Goal: Information Seeking & Learning: Learn about a topic

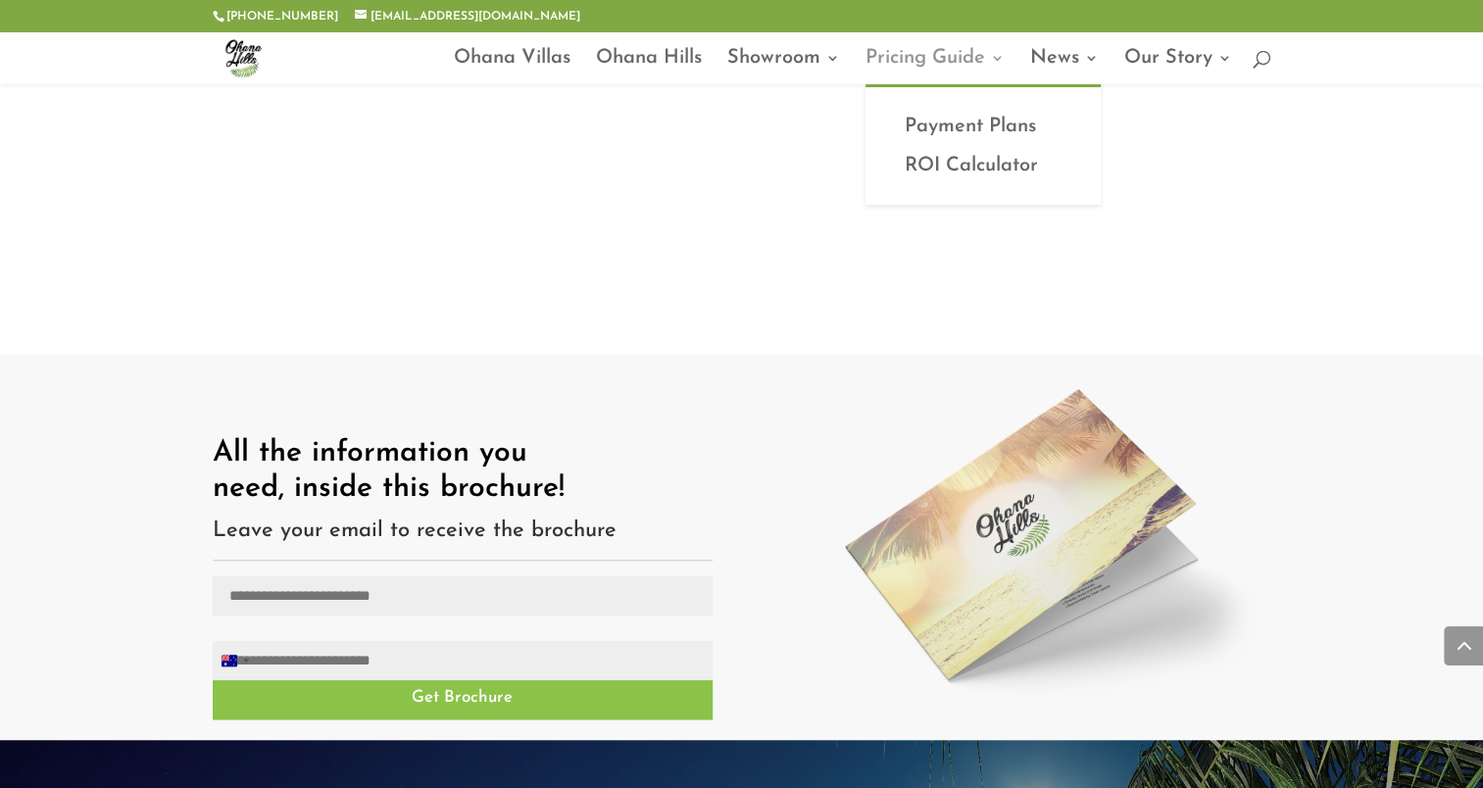
scroll to position [1573, 0]
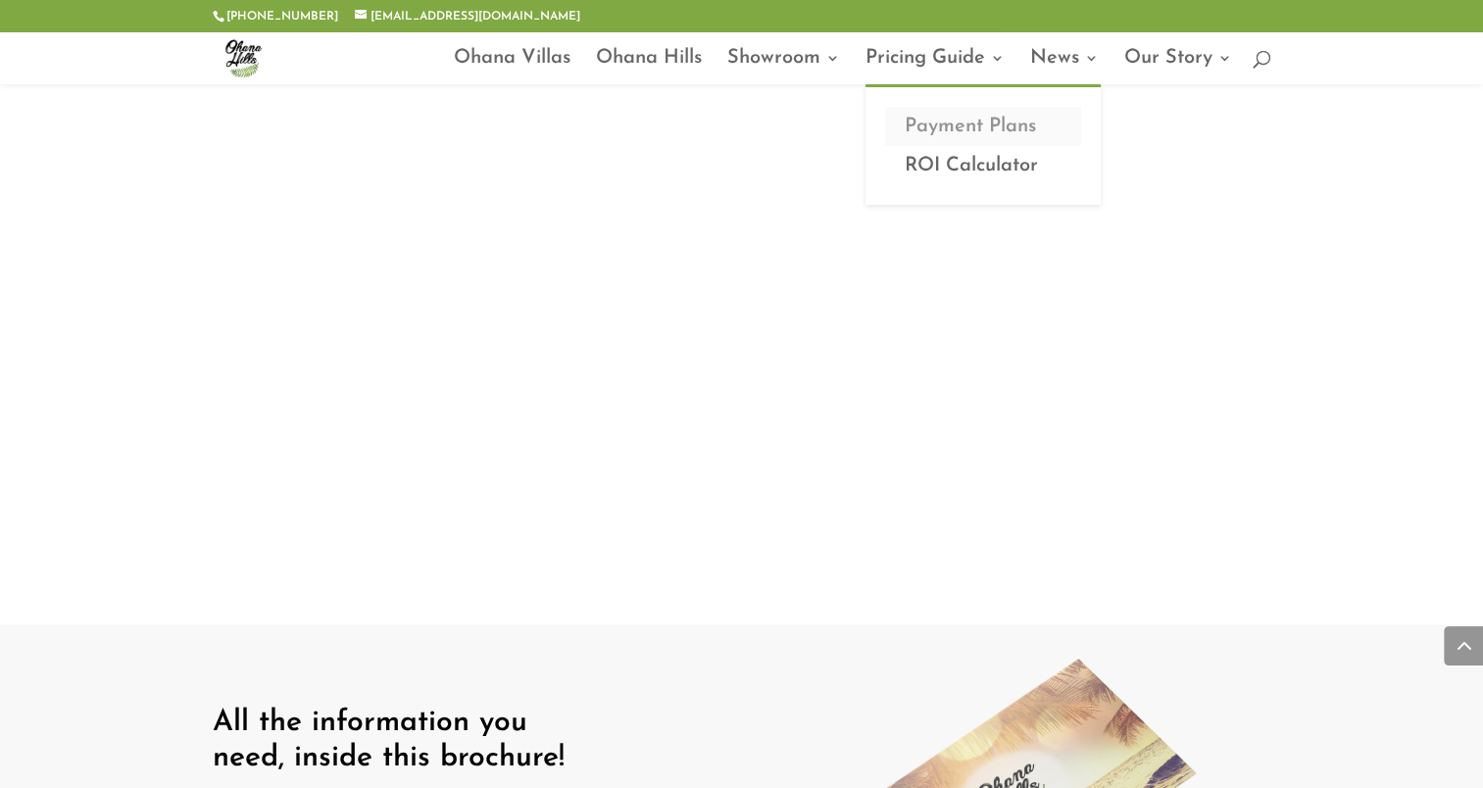
click at [937, 120] on link "Payment Plans" at bounding box center [983, 126] width 196 height 39
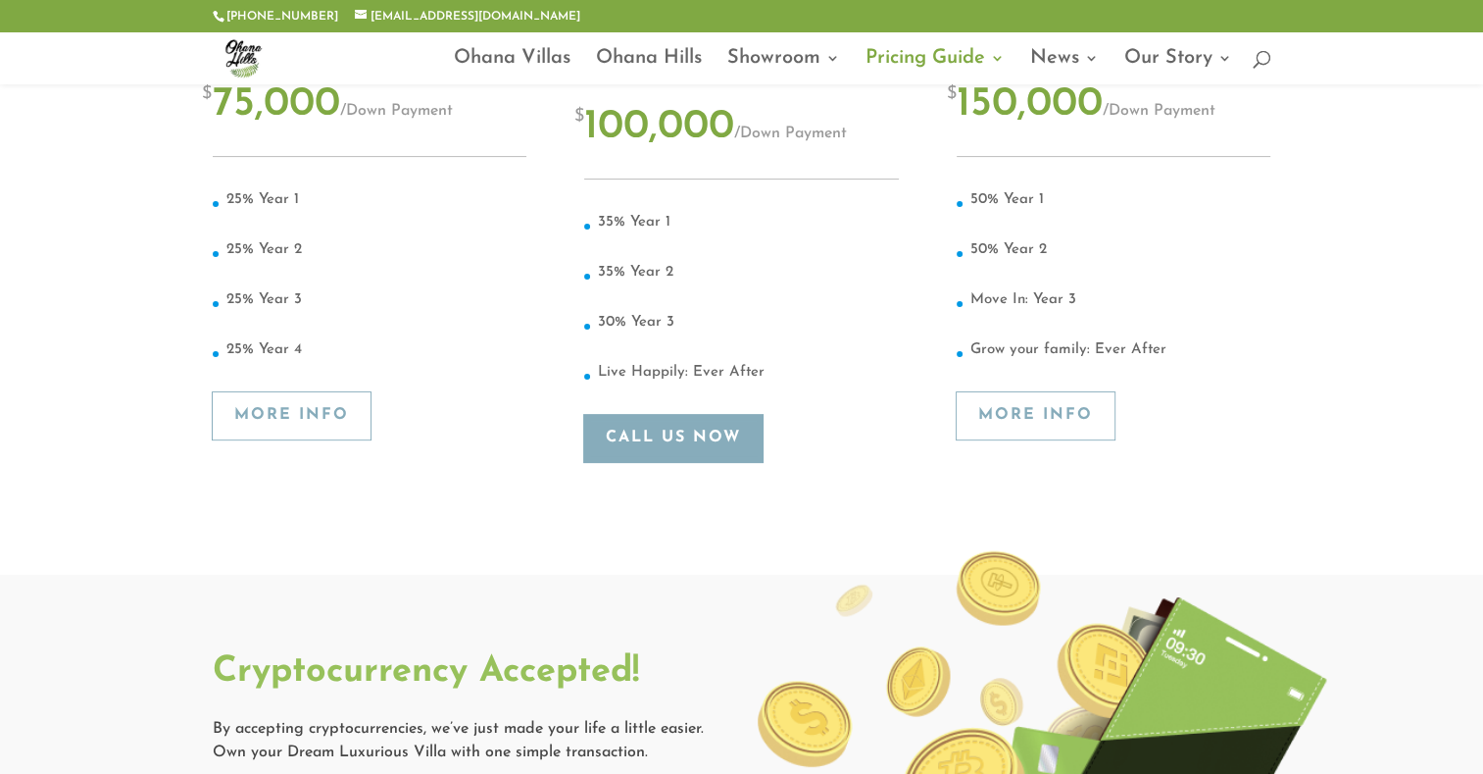
scroll to position [508, 0]
click at [1046, 407] on link "More Info" at bounding box center [1036, 415] width 158 height 48
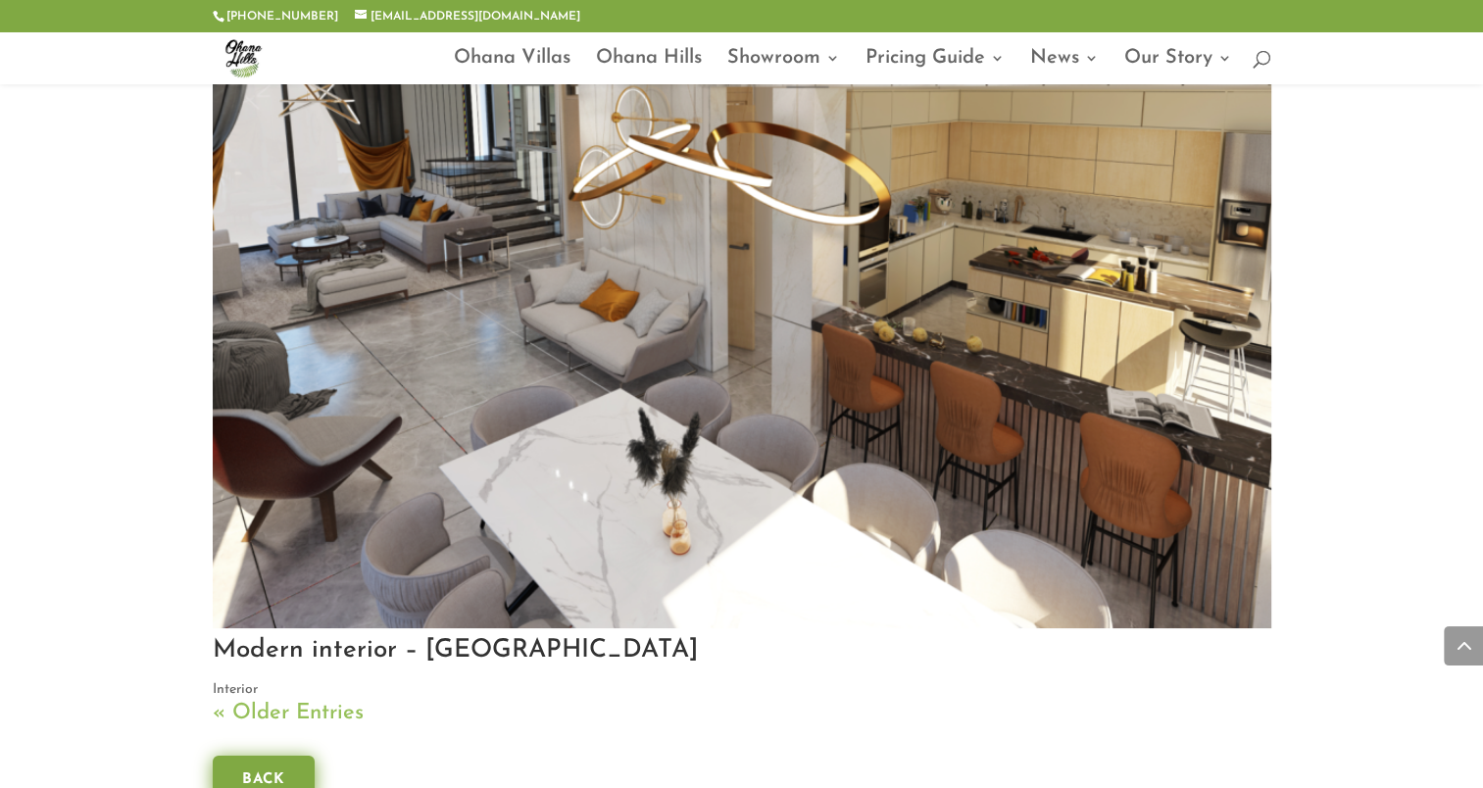
scroll to position [7266, 0]
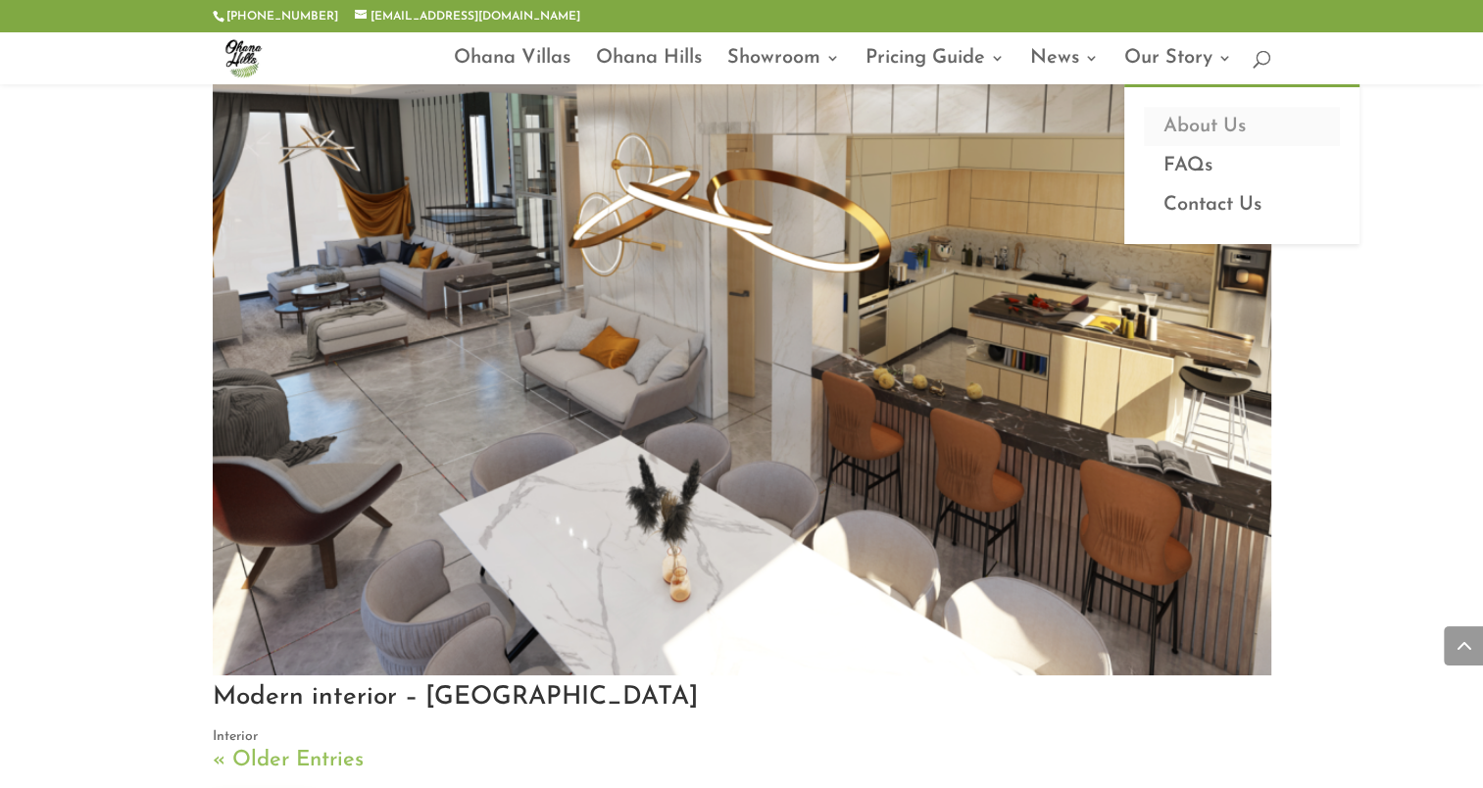
click at [1171, 119] on link "About Us" at bounding box center [1242, 126] width 196 height 39
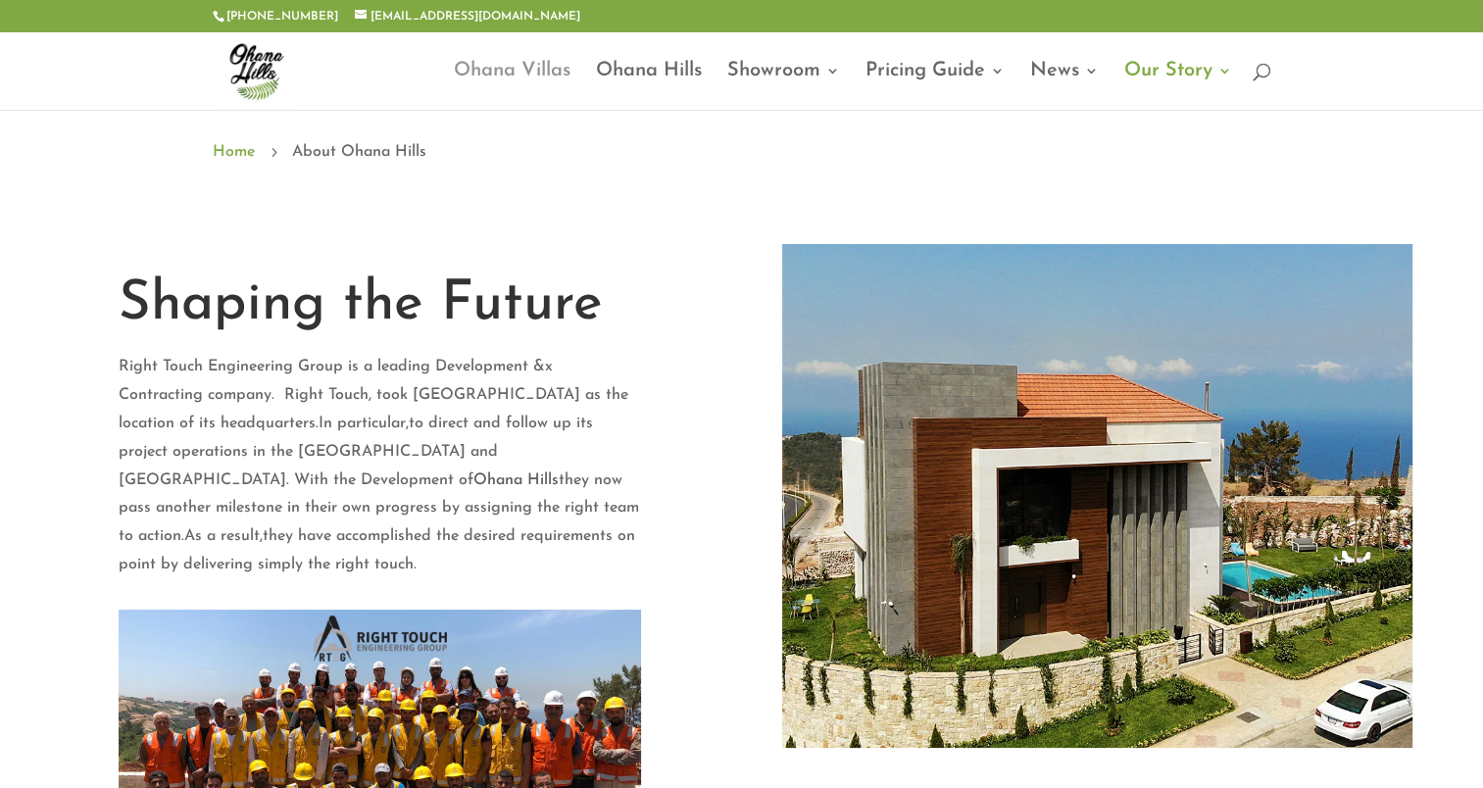
click at [518, 70] on link "Ohana Villas" at bounding box center [512, 87] width 117 height 46
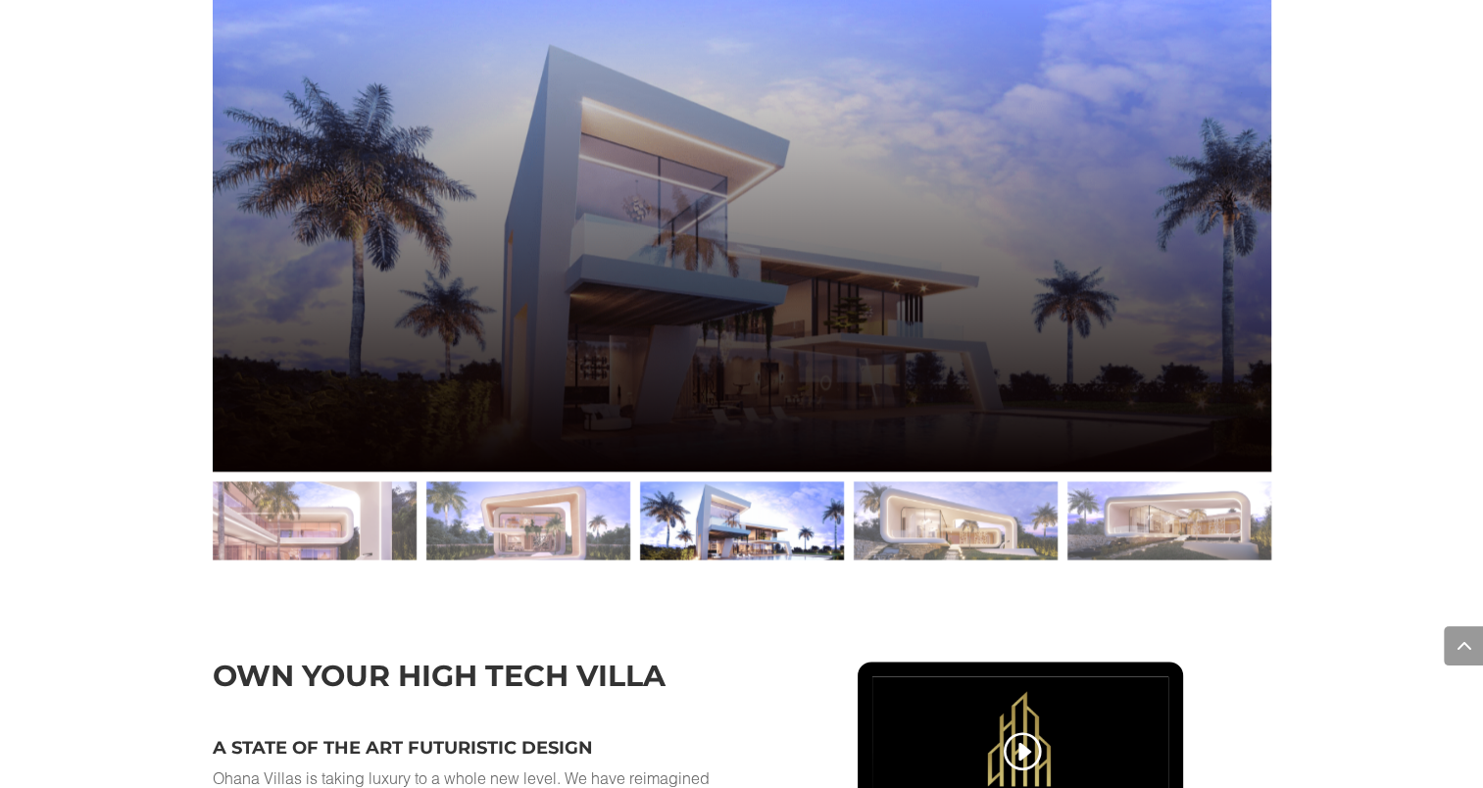
scroll to position [2647, 0]
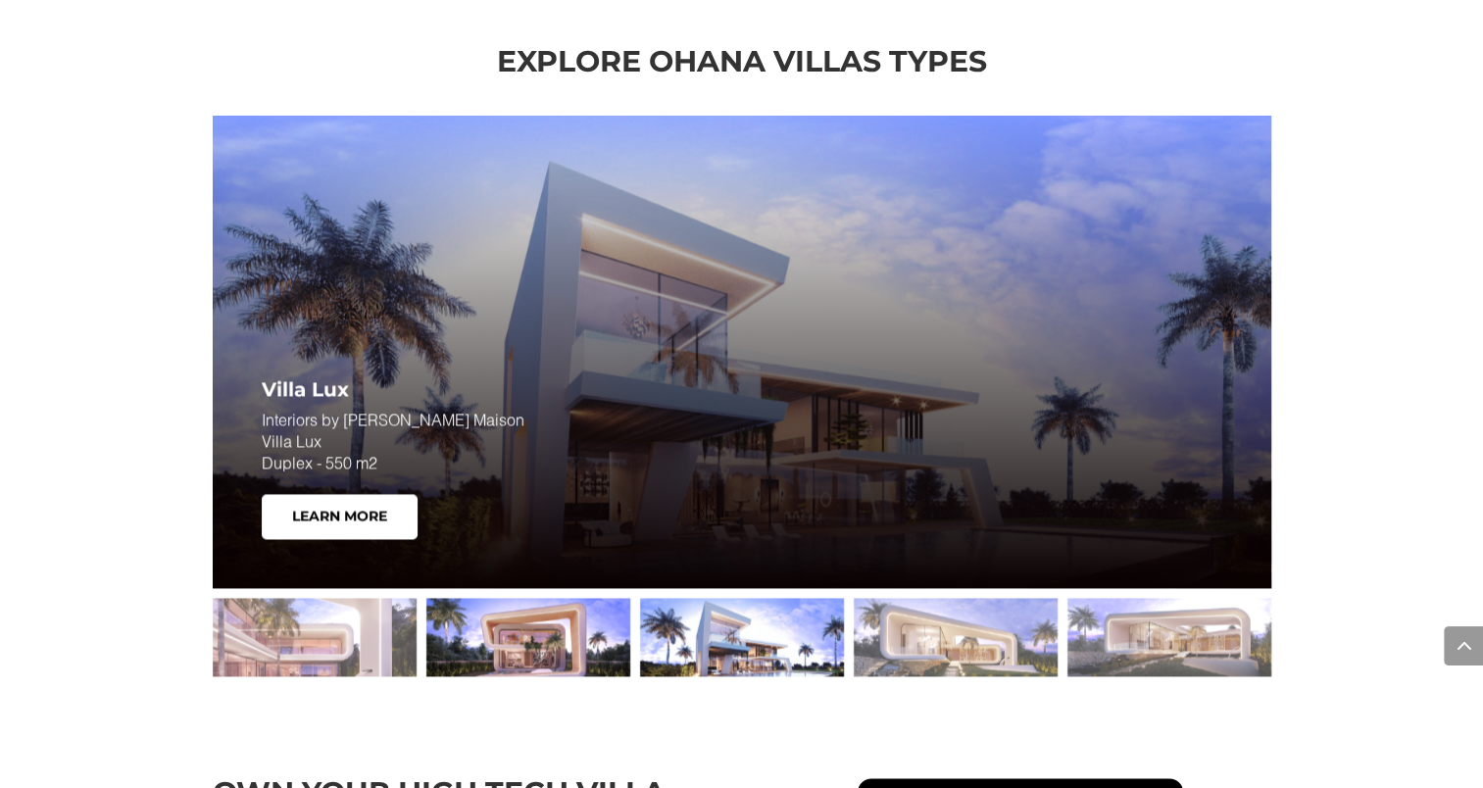
click at [509, 619] on div at bounding box center [529, 637] width 204 height 78
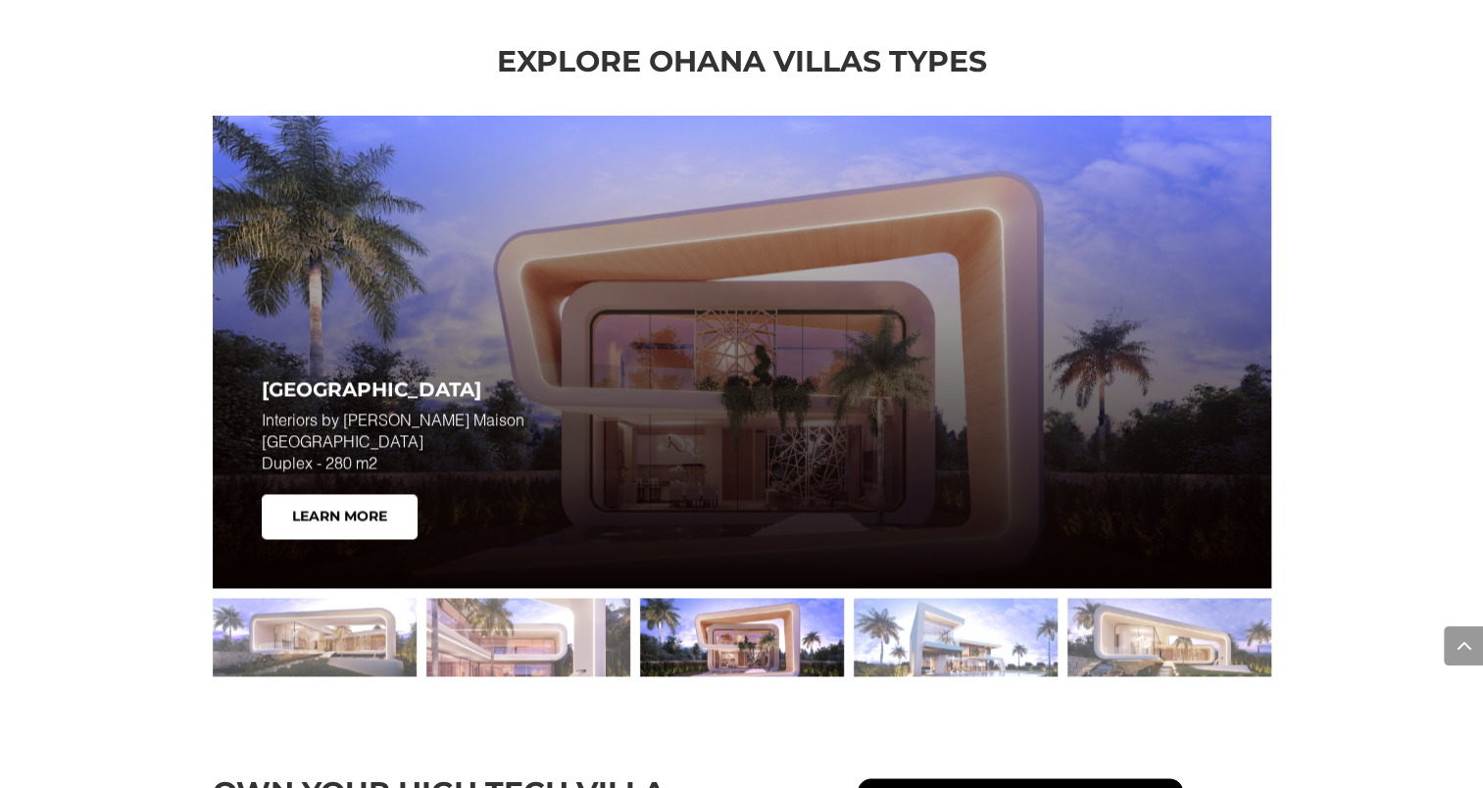
click at [746, 629] on div at bounding box center [742, 637] width 204 height 78
click at [914, 629] on div at bounding box center [956, 637] width 204 height 78
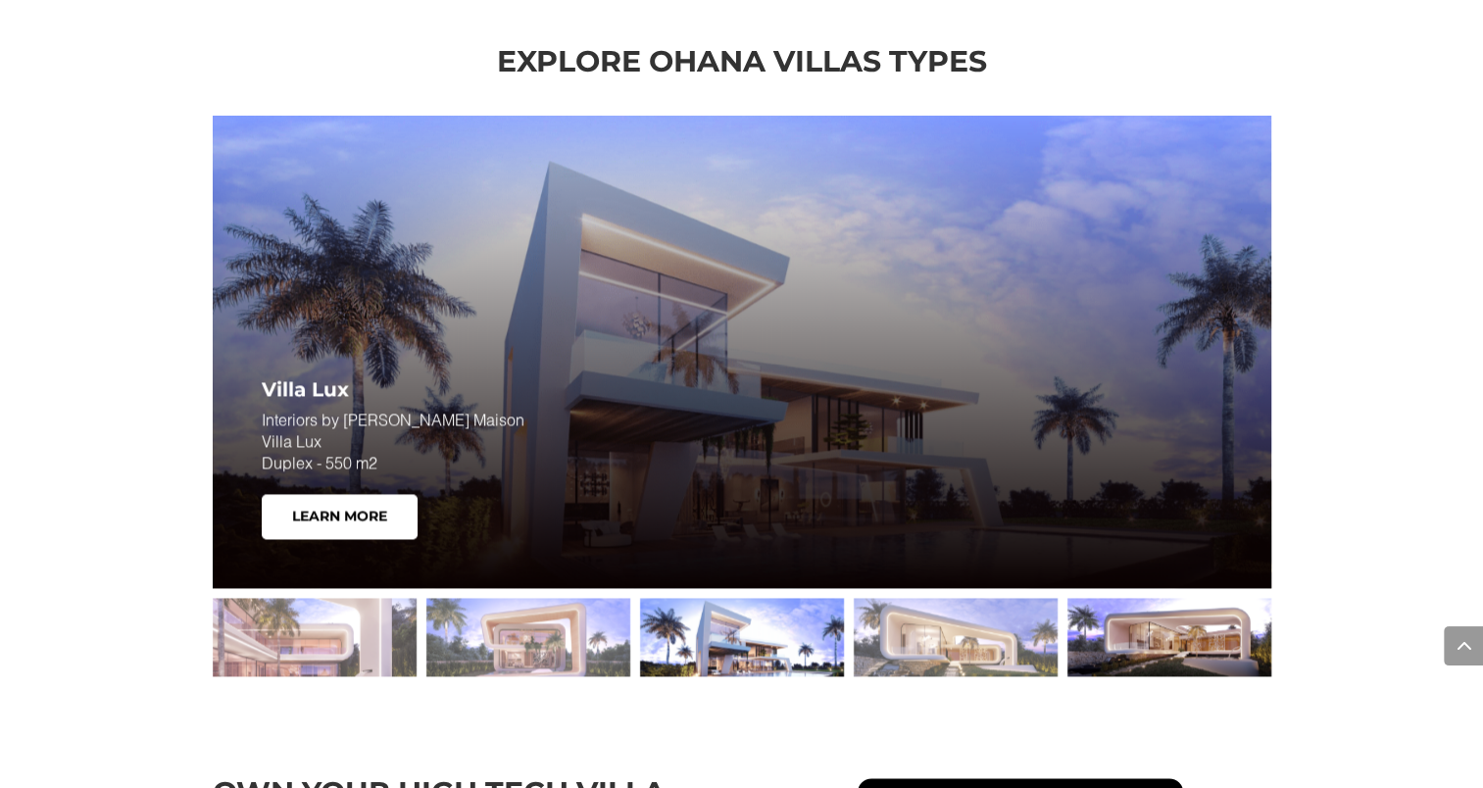
click at [1143, 631] on div at bounding box center [1170, 637] width 204 height 78
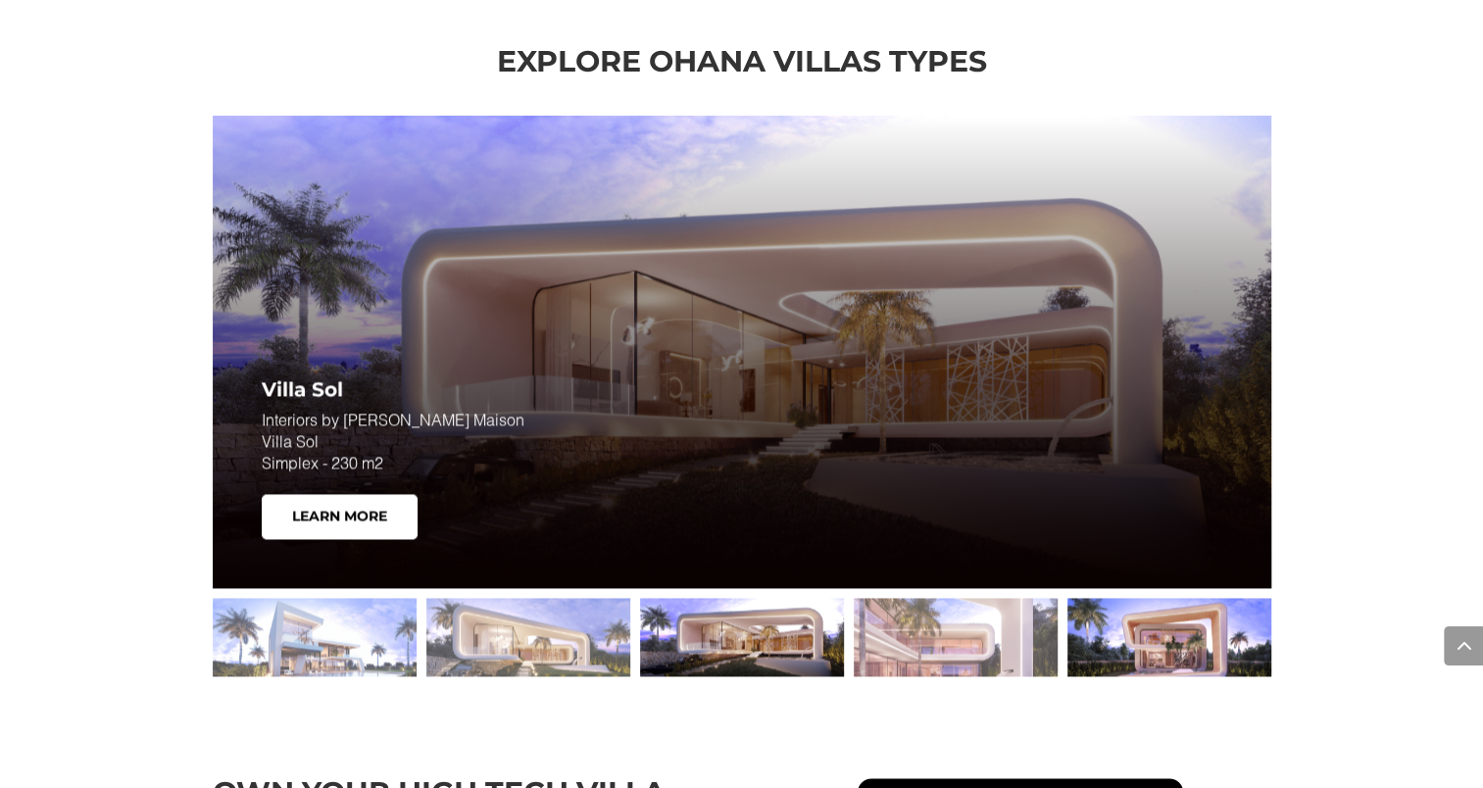
click at [1130, 633] on div at bounding box center [1170, 637] width 204 height 78
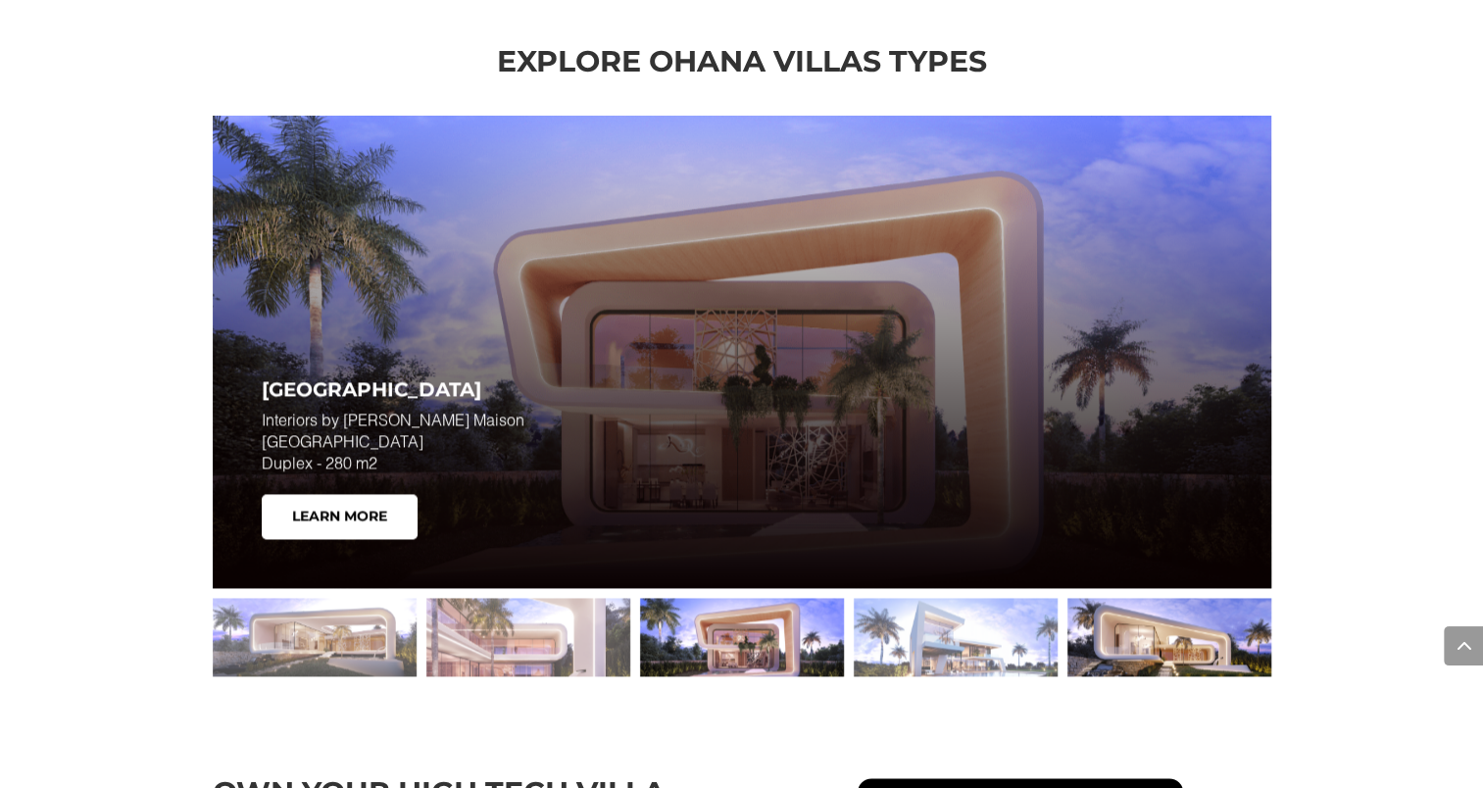
click at [1190, 633] on div at bounding box center [1170, 637] width 204 height 78
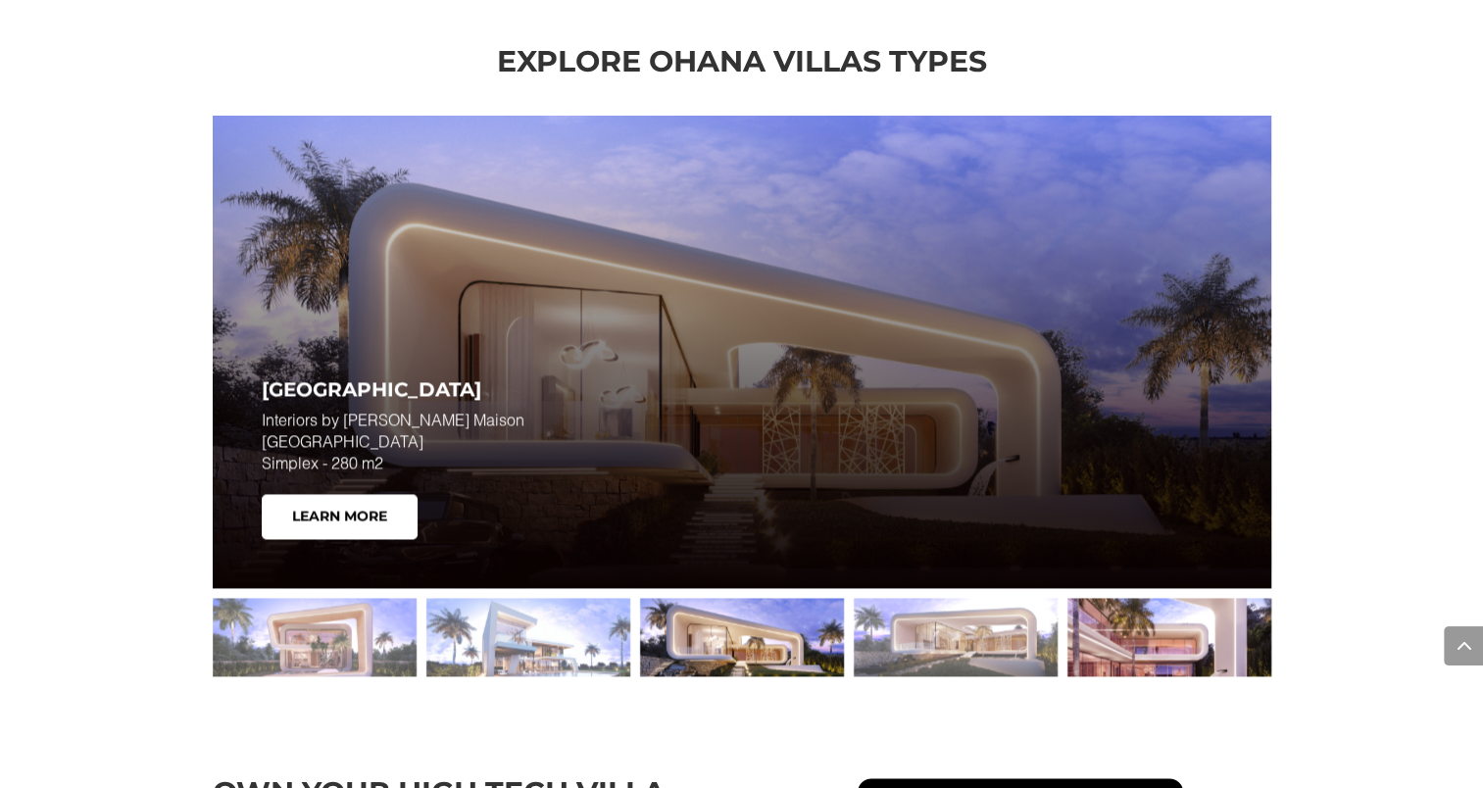
click at [1189, 633] on div at bounding box center [1170, 637] width 204 height 78
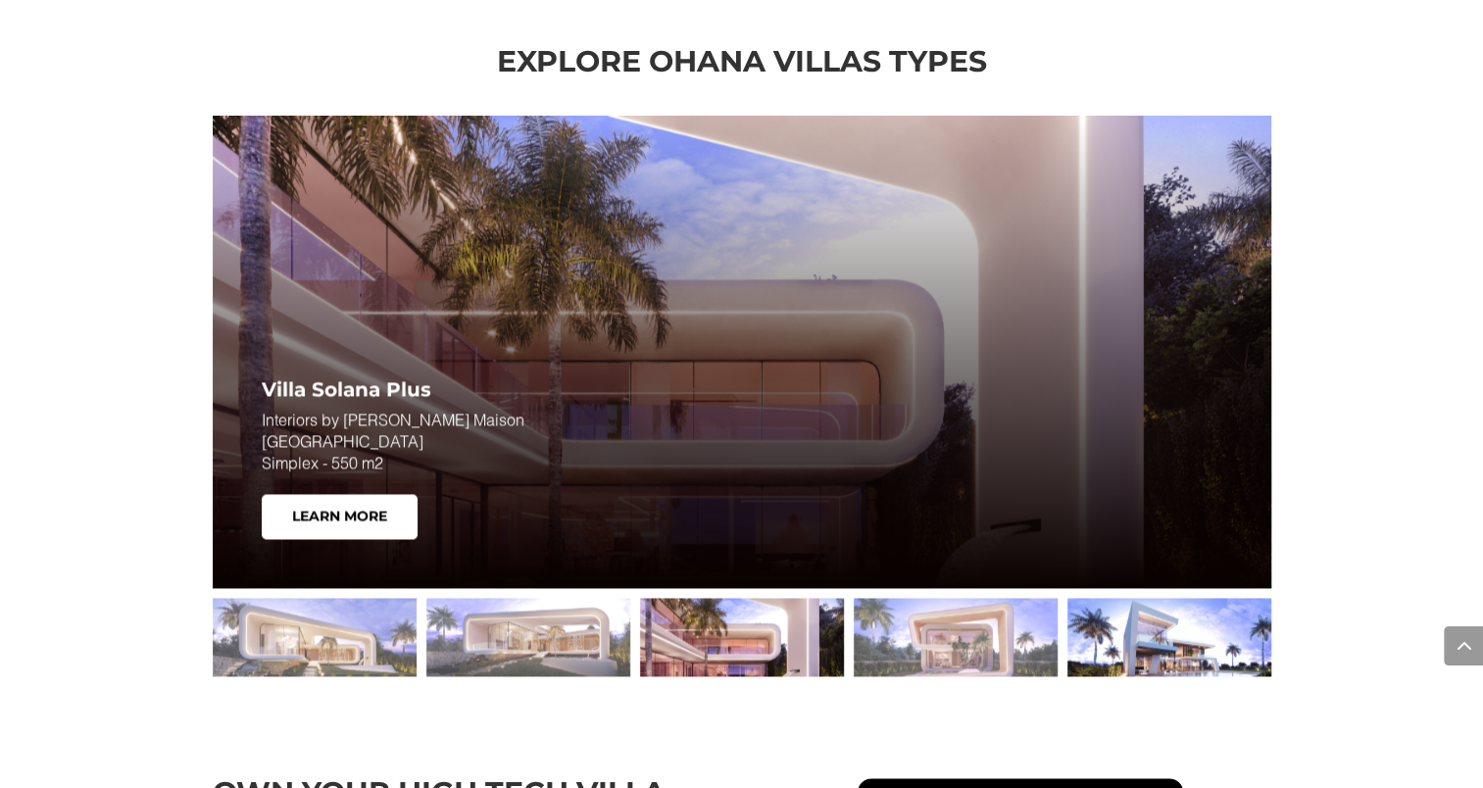
click at [1146, 633] on div at bounding box center [1170, 637] width 204 height 78
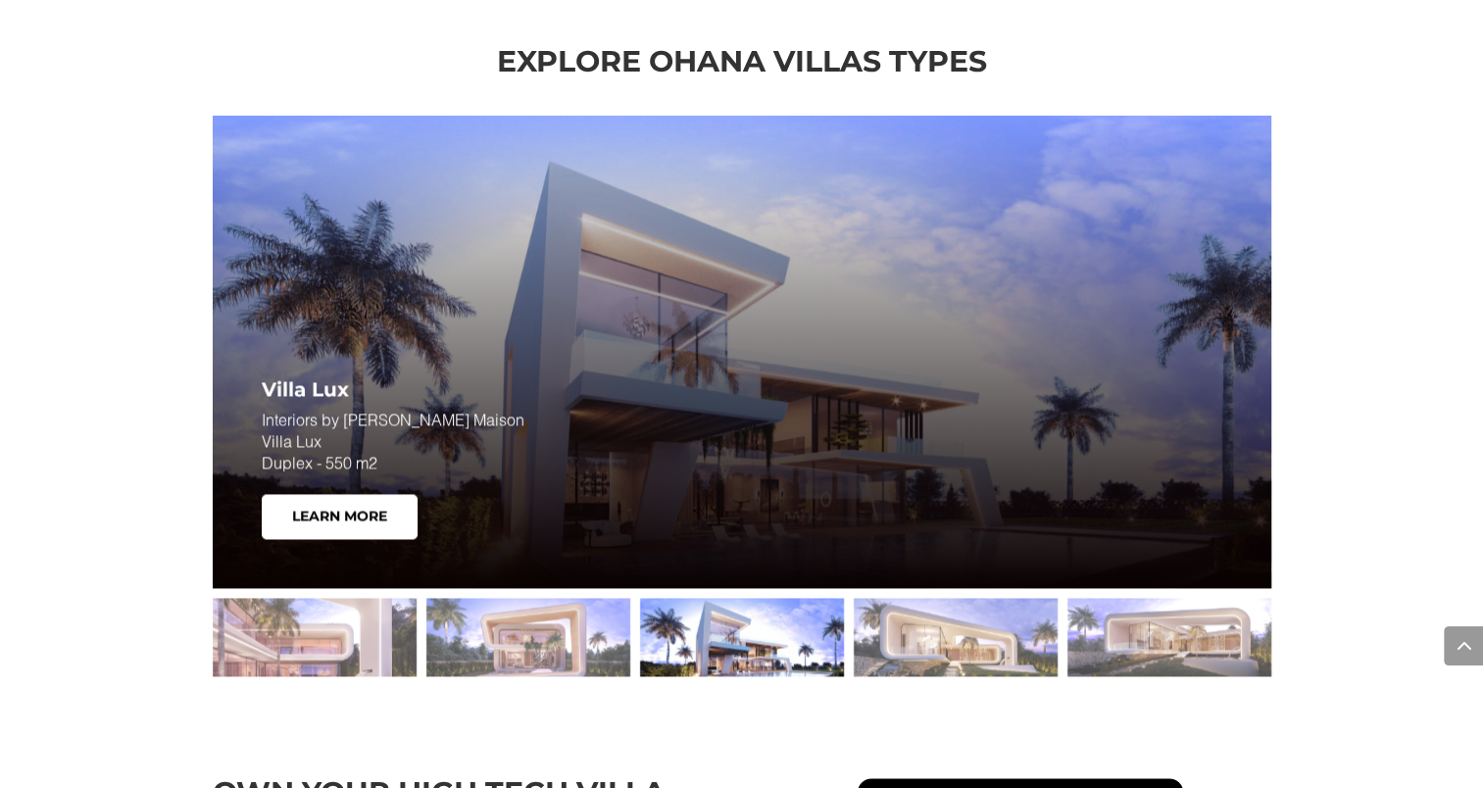
click at [1057, 403] on div at bounding box center [742, 352] width 1059 height 473
click at [379, 511] on link "Learn More" at bounding box center [340, 516] width 156 height 45
click at [1147, 631] on div at bounding box center [1170, 637] width 204 height 78
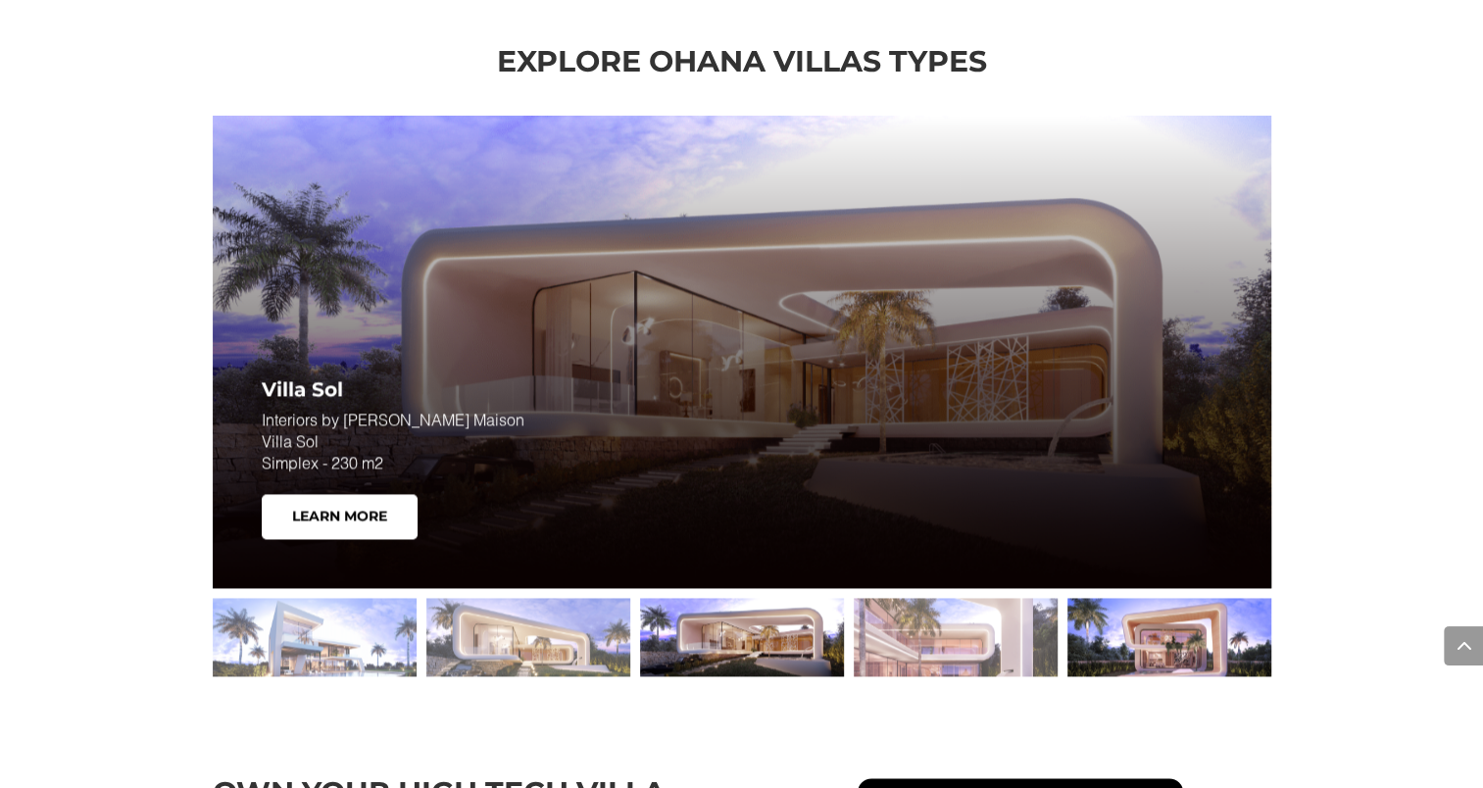
click at [1145, 626] on div at bounding box center [1170, 637] width 204 height 78
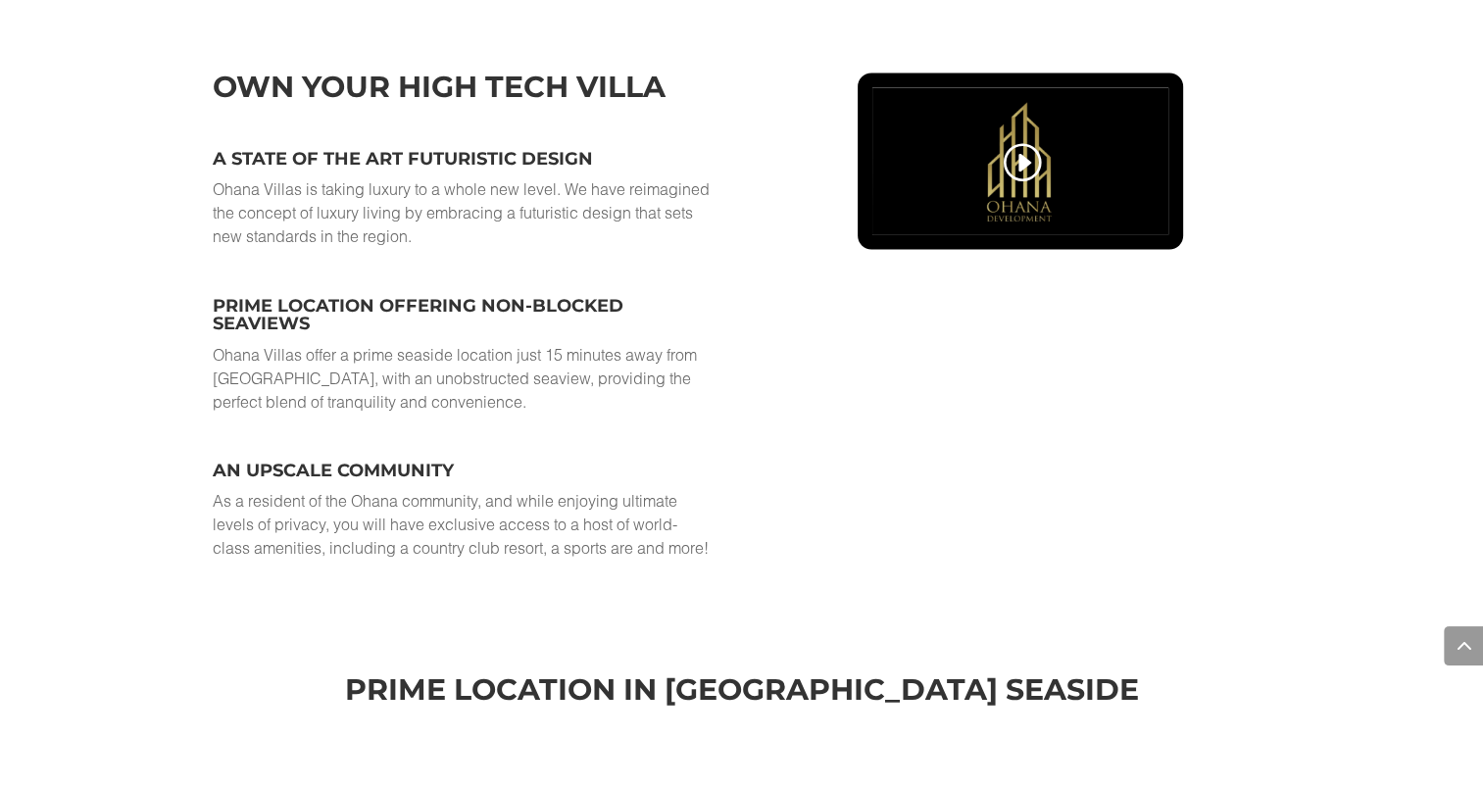
scroll to position [3243, 0]
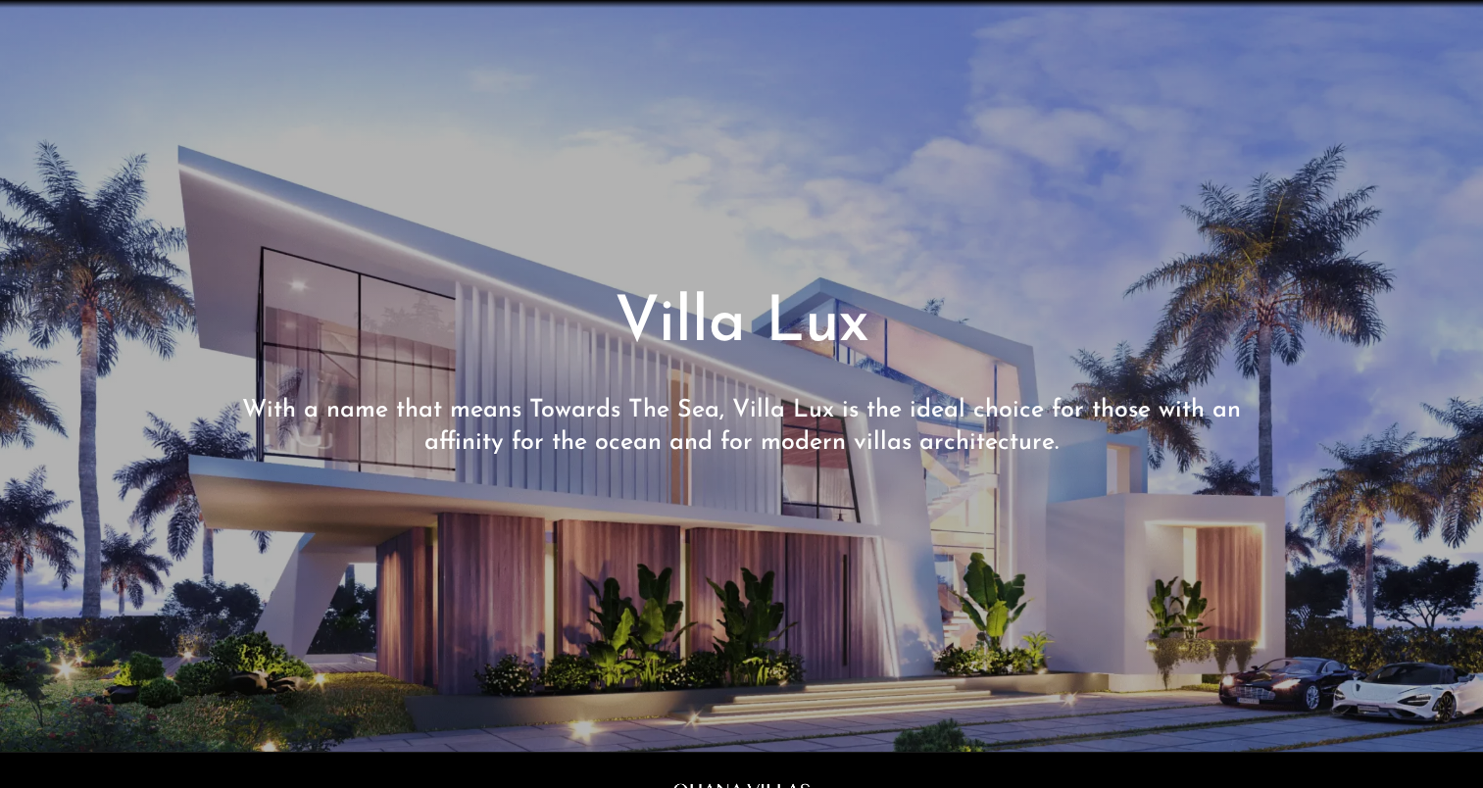
drag, startPoint x: 518, startPoint y: 482, endPoint x: 513, endPoint y: 219, distance: 263.8
